Goal: Transaction & Acquisition: Obtain resource

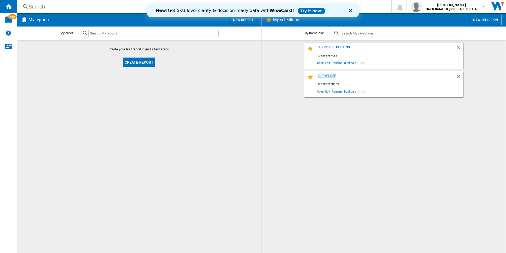
click at [332, 74] on div "Currys Ref" at bounding box center [387, 77] width 140 height 7
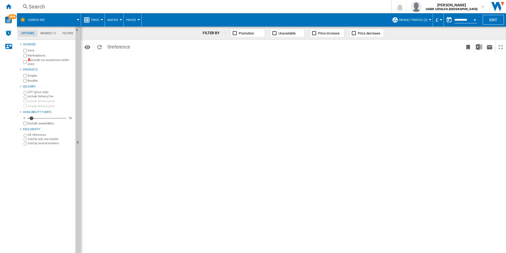
click at [476, 19] on div "Open calendar" at bounding box center [475, 19] width 3 height 1
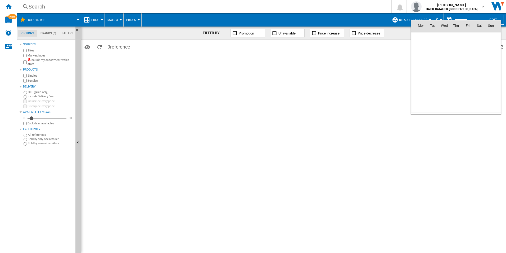
scroll to position [2527, 0]
click at [481, 60] on span "11" at bounding box center [479, 60] width 11 height 11
type input "**********"
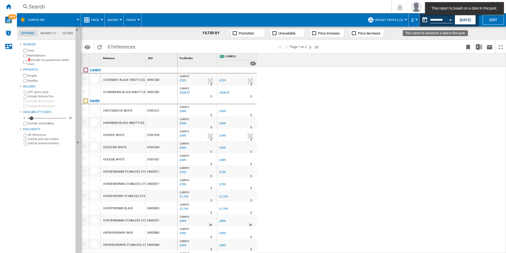
click at [452, 19] on button "Open calendar" at bounding box center [451, 19] width 10 height 10
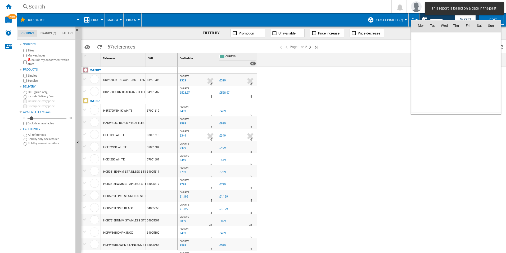
scroll to position [2527, 0]
click at [481, 59] on span "11" at bounding box center [479, 60] width 11 height 11
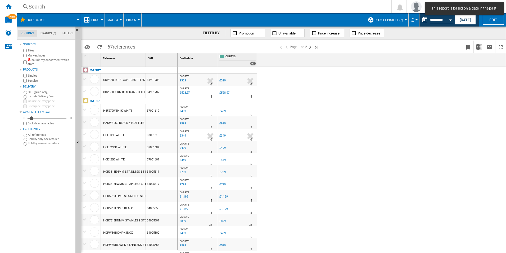
click at [460, 95] on div "CURRYS : -1.0 % £329 % N/A 0 CURRYS : -1.0 % £329 % N/A 0" at bounding box center [342, 160] width 329 height 186
click at [482, 47] on img "Download in Excel" at bounding box center [479, 47] width 6 height 6
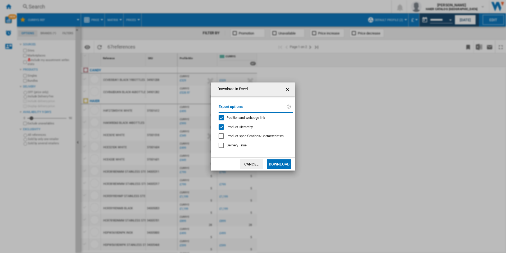
click at [284, 164] on button "Download" at bounding box center [280, 164] width 24 height 10
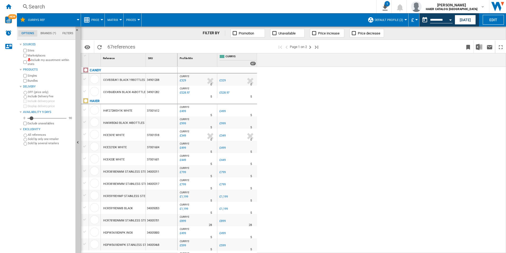
click at [475, 63] on div "Profile Min 1 CURRYS 67" at bounding box center [342, 59] width 329 height 13
click at [482, 48] on img "Download in Excel" at bounding box center [479, 47] width 6 height 6
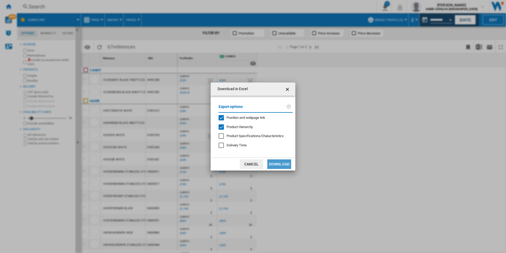
click at [282, 165] on button "Download" at bounding box center [280, 164] width 24 height 10
